Goal: Navigation & Orientation: Find specific page/section

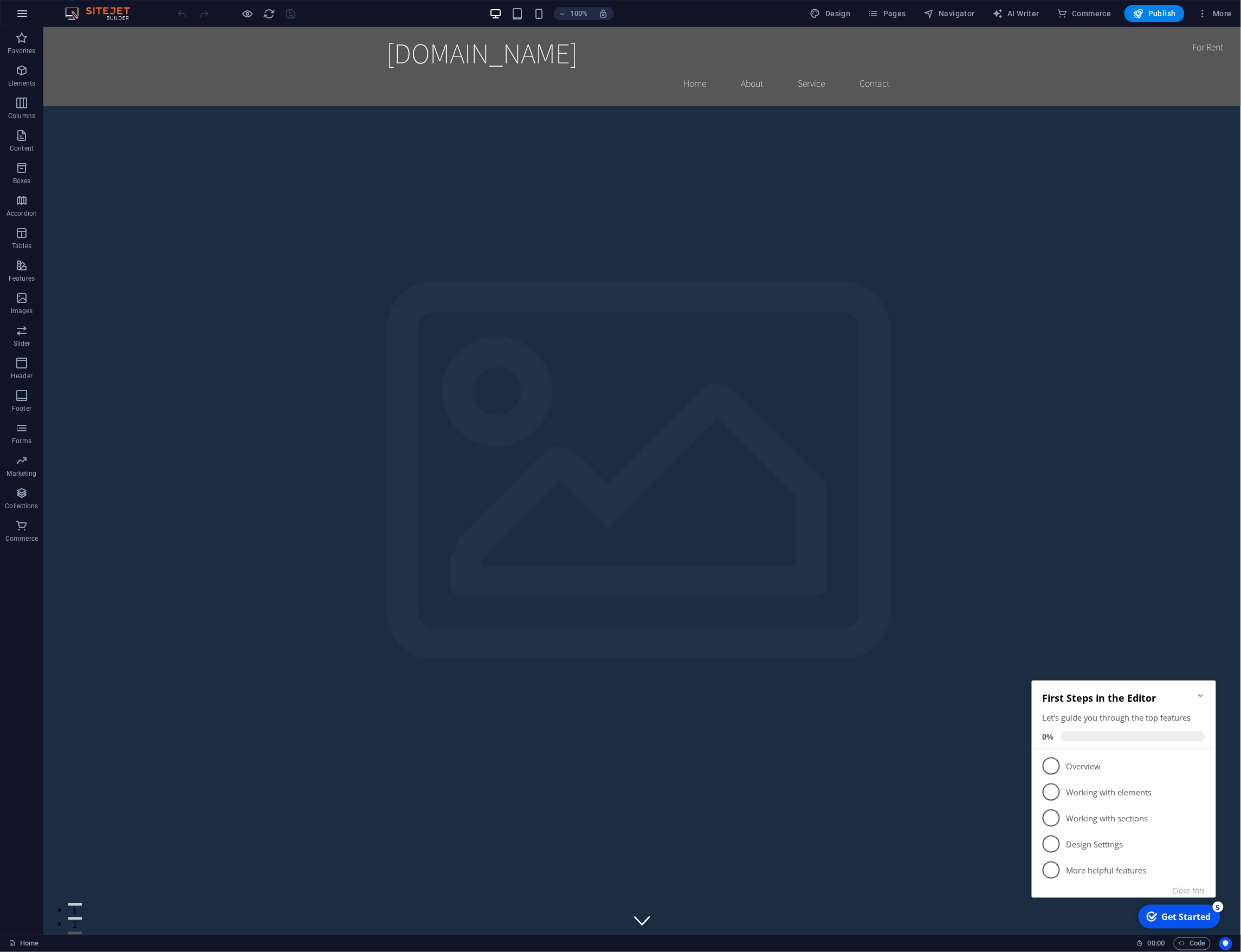
click at [20, 7] on icon "button" at bounding box center [22, 13] width 13 height 13
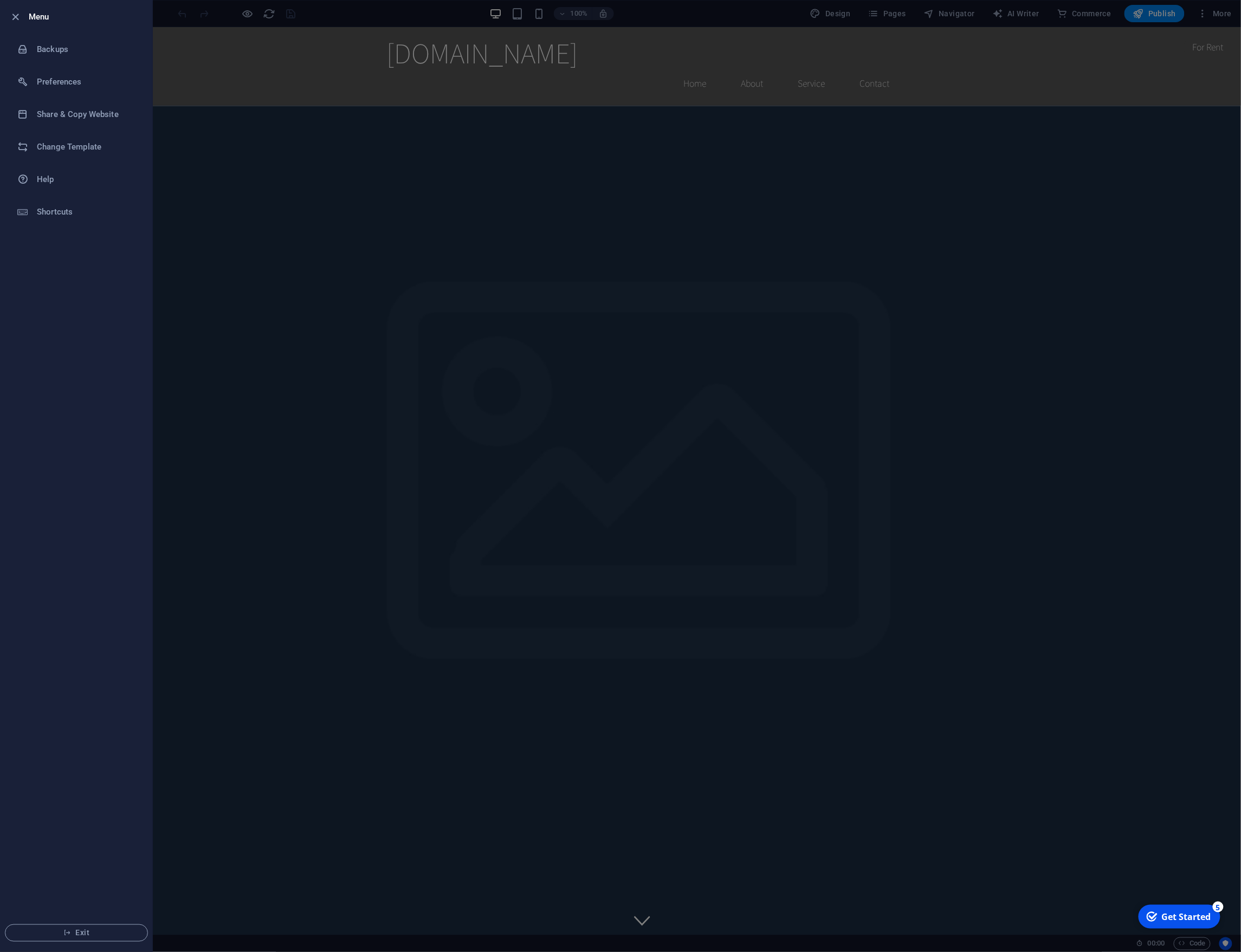
drag, startPoint x: 1178, startPoint y: 84, endPoint x: 1184, endPoint y: 68, distance: 17.1
click at [1178, 83] on div at bounding box center [620, 476] width 1241 height 952
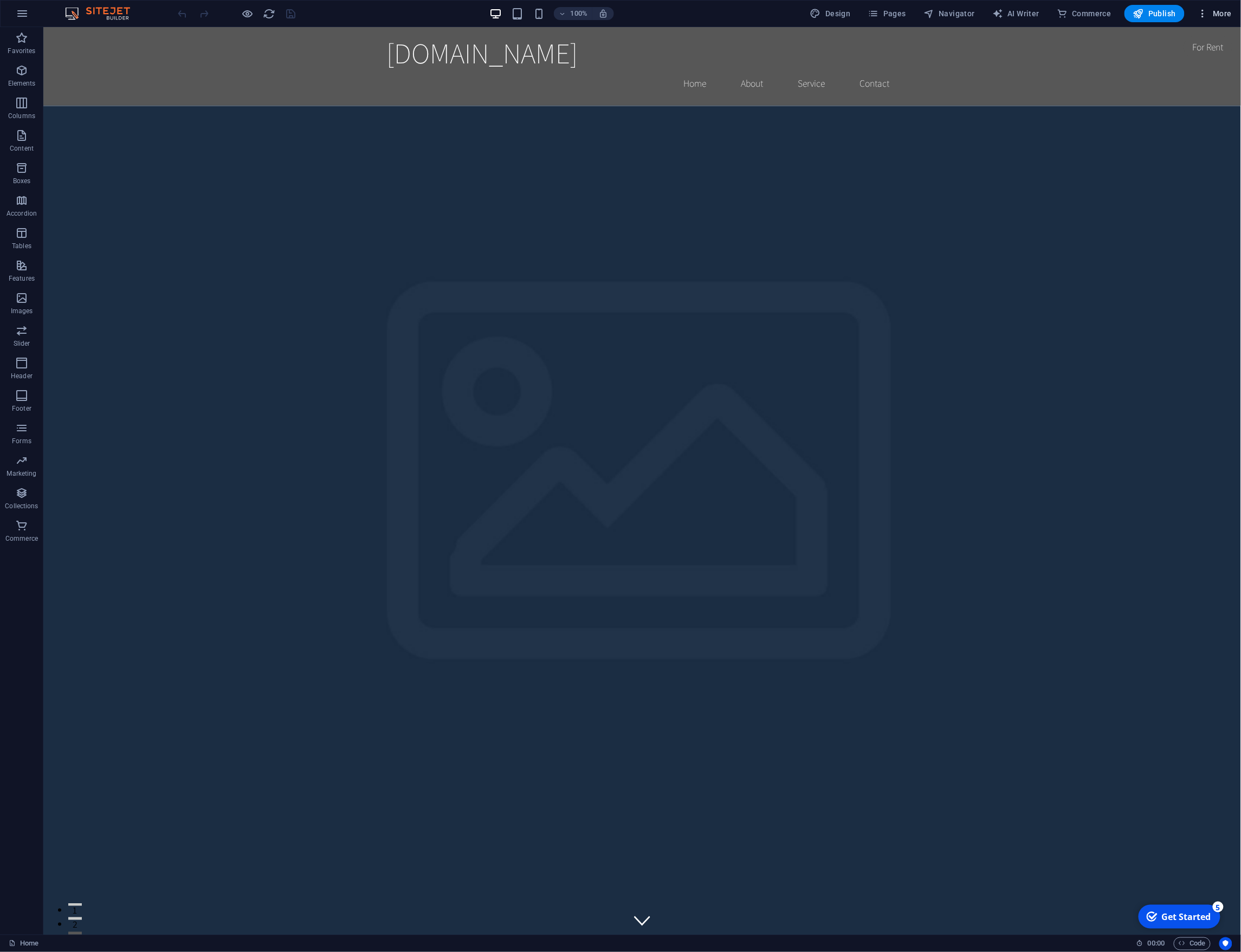
click at [1200, 13] on icon "button" at bounding box center [1203, 13] width 11 height 11
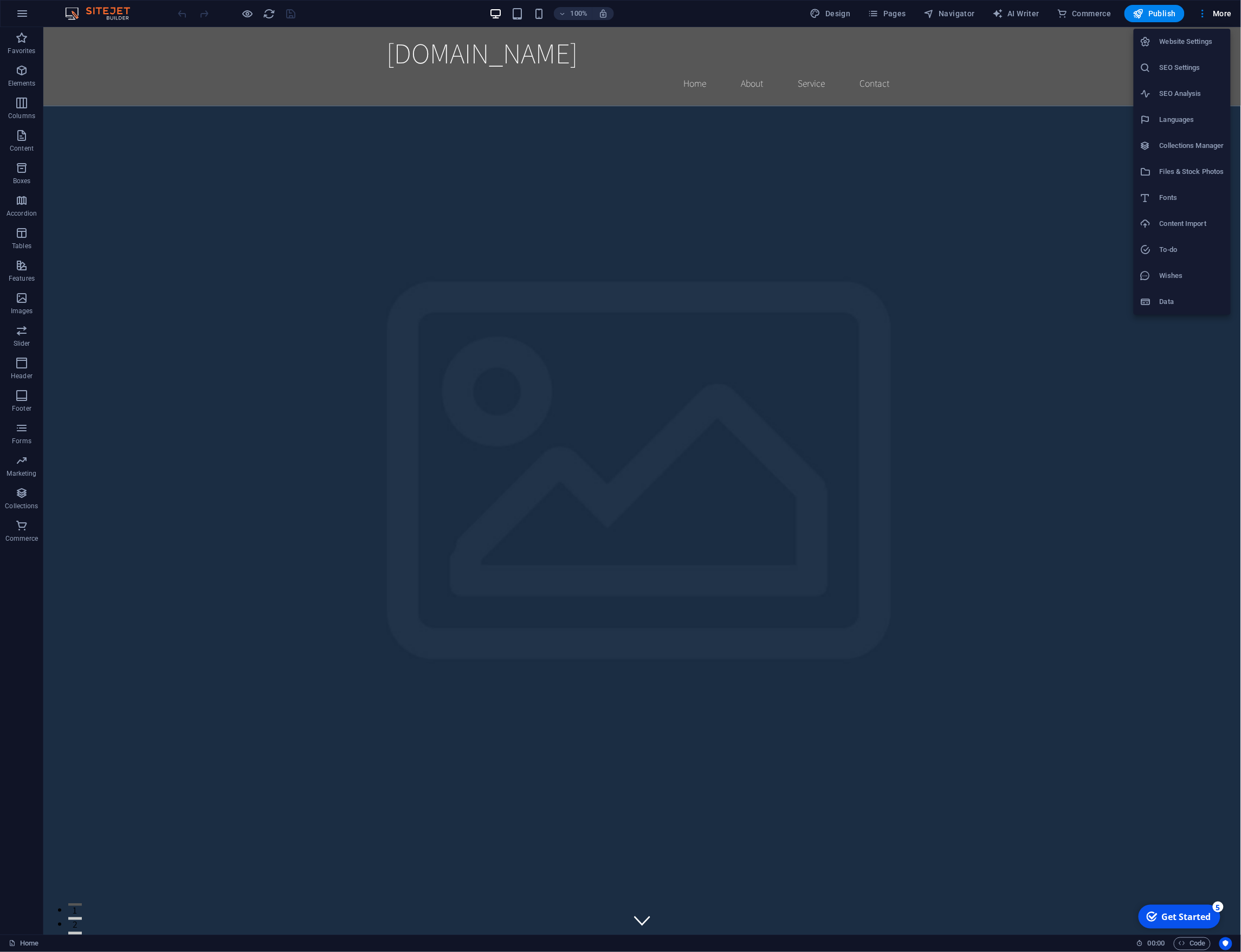
click at [15, 13] on div at bounding box center [620, 476] width 1241 height 952
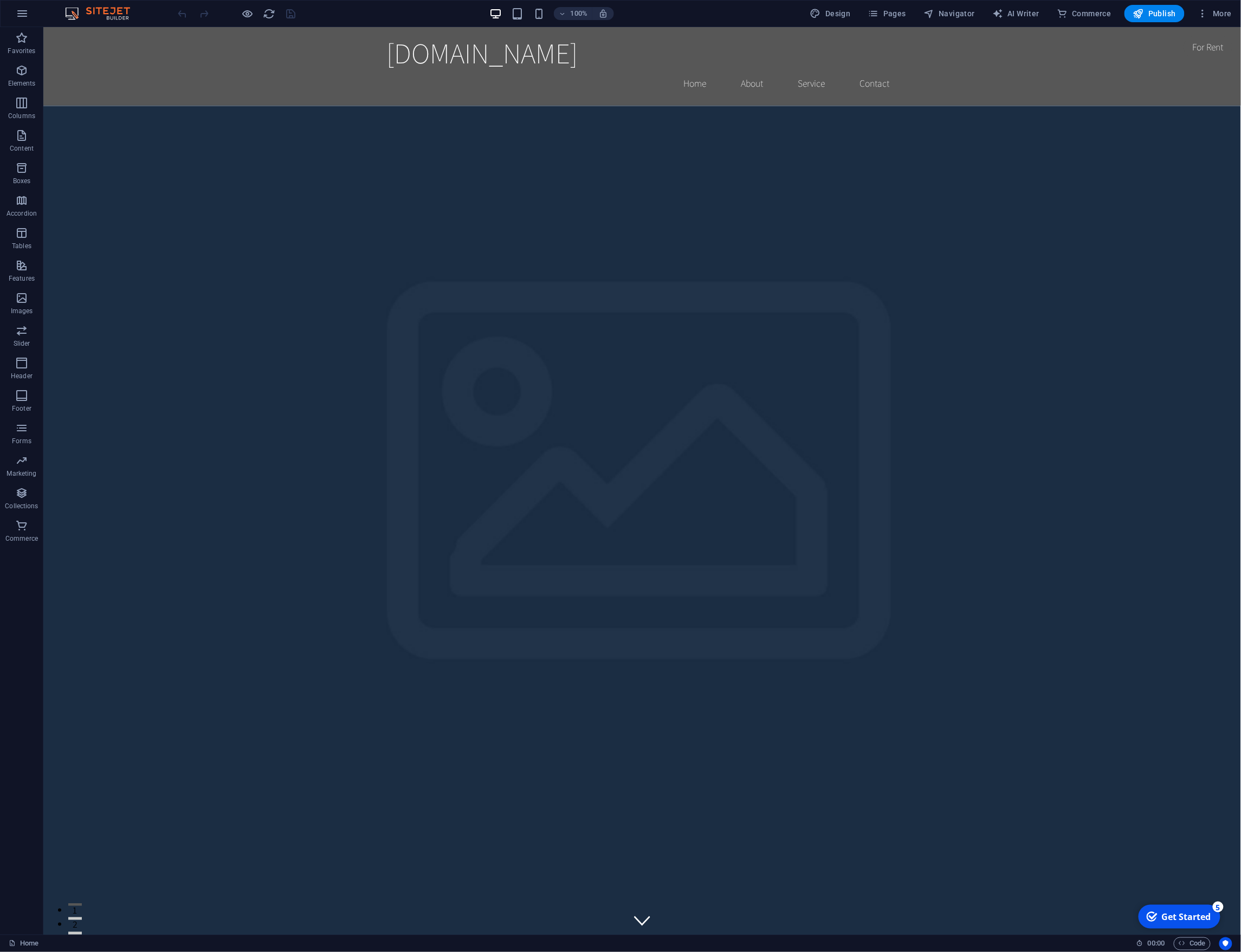
click at [15, 13] on div "Website Settings SEO Settings SEO Analysis Languages Collections Manager Files …" at bounding box center [620, 479] width 1241 height 945
click at [24, 18] on icon "button" at bounding box center [22, 13] width 13 height 13
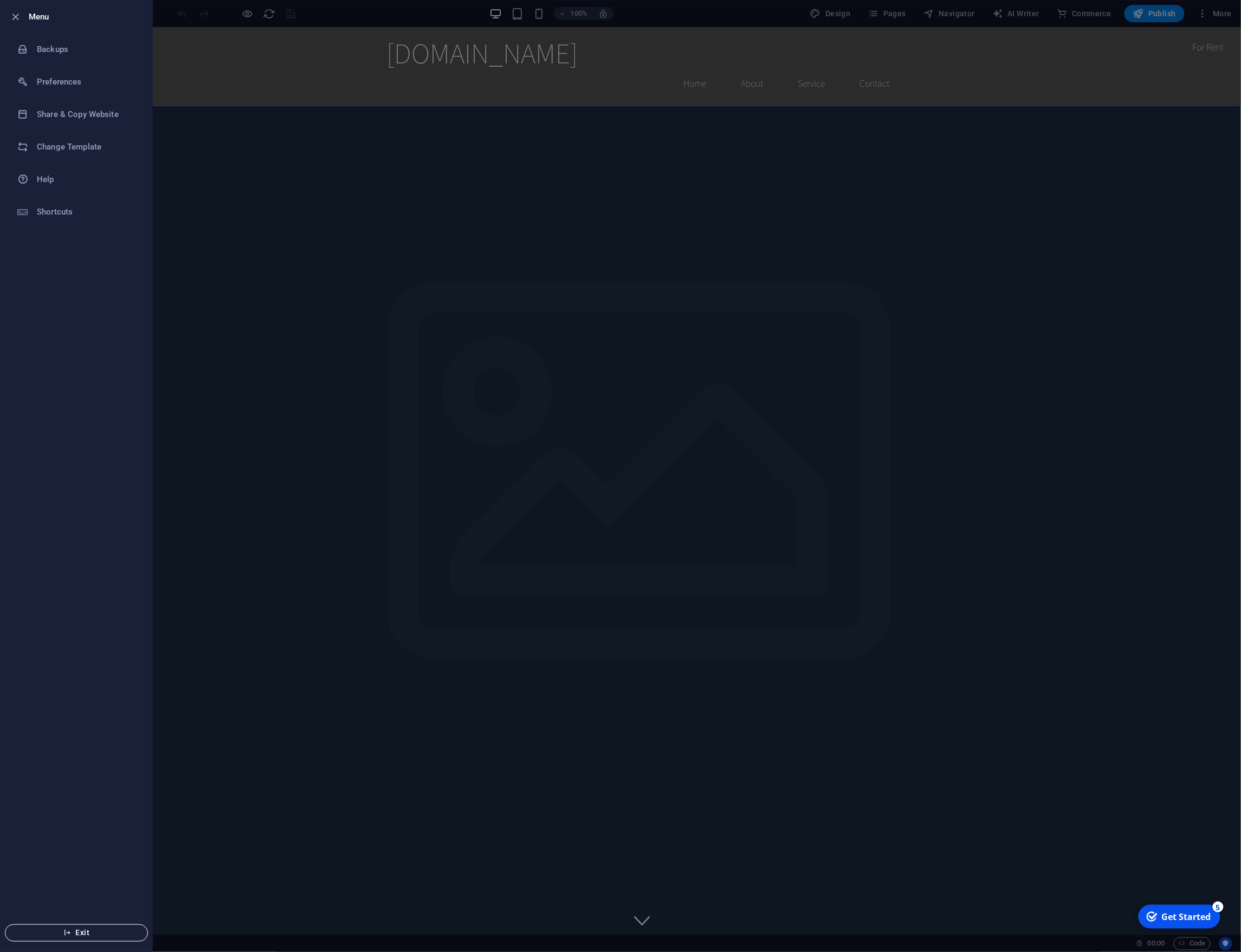
click at [89, 929] on span "Exit" at bounding box center [76, 933] width 125 height 8
